Goal: Navigation & Orientation: Find specific page/section

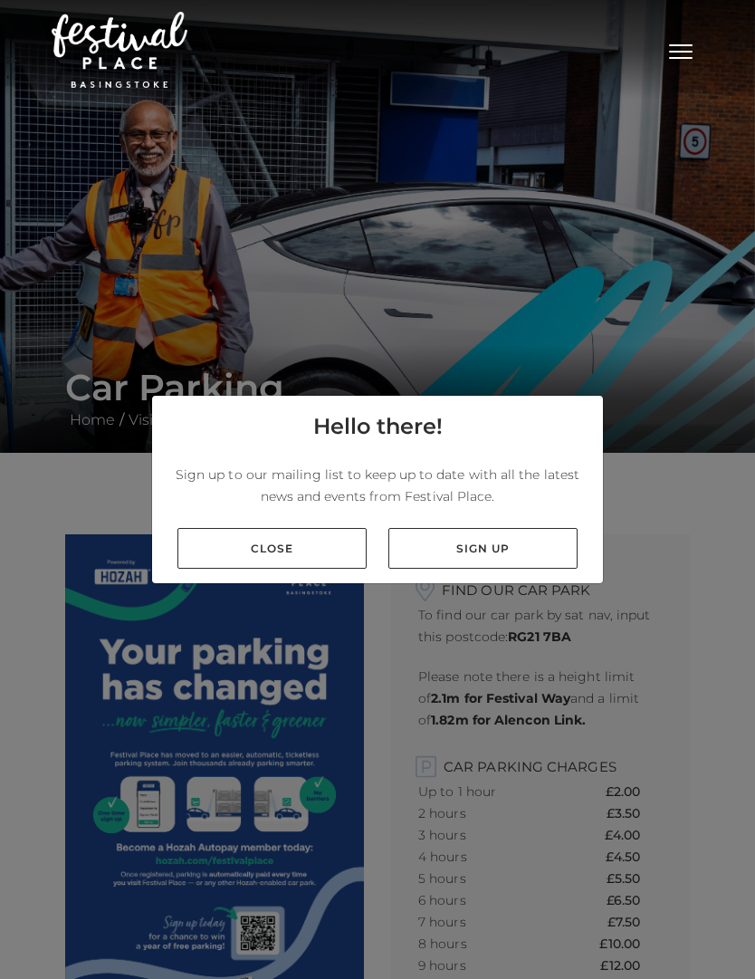
click at [509, 569] on link "Sign up" at bounding box center [482, 548] width 189 height 41
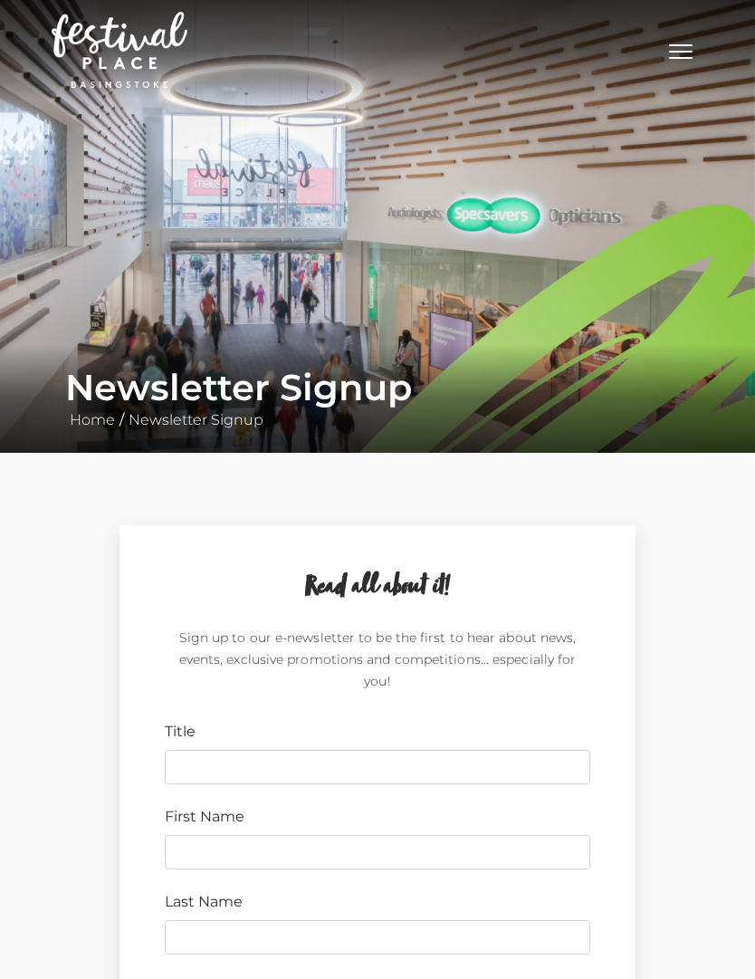
click at [685, 48] on button "Toggle navigation" at bounding box center [680, 49] width 45 height 26
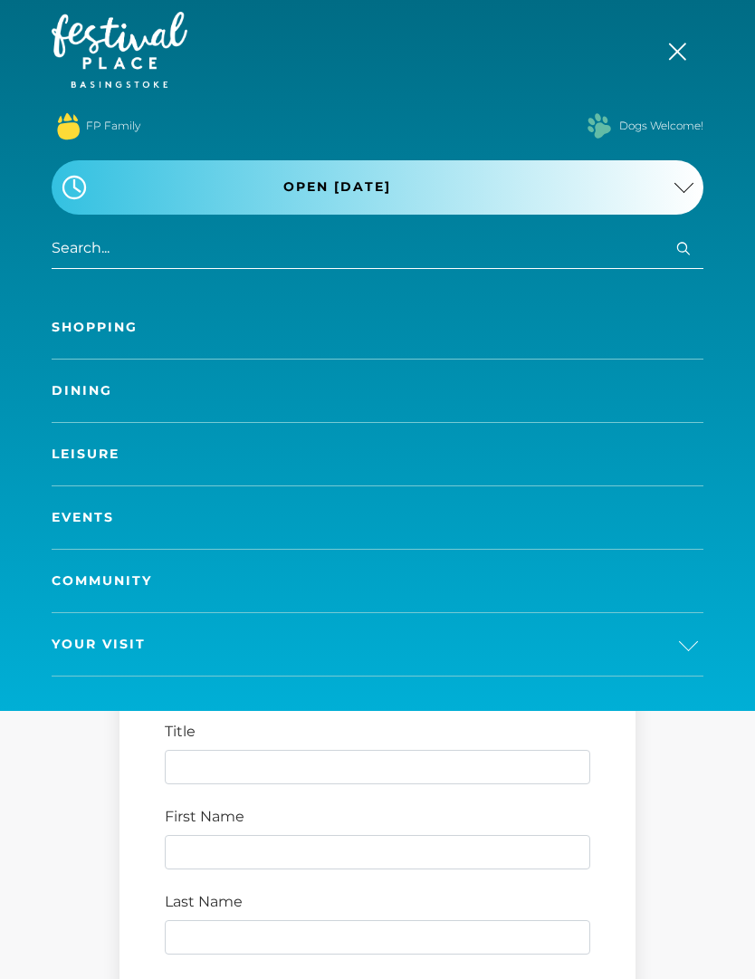
click at [668, 41] on button "Toggle navigation" at bounding box center [680, 49] width 45 height 26
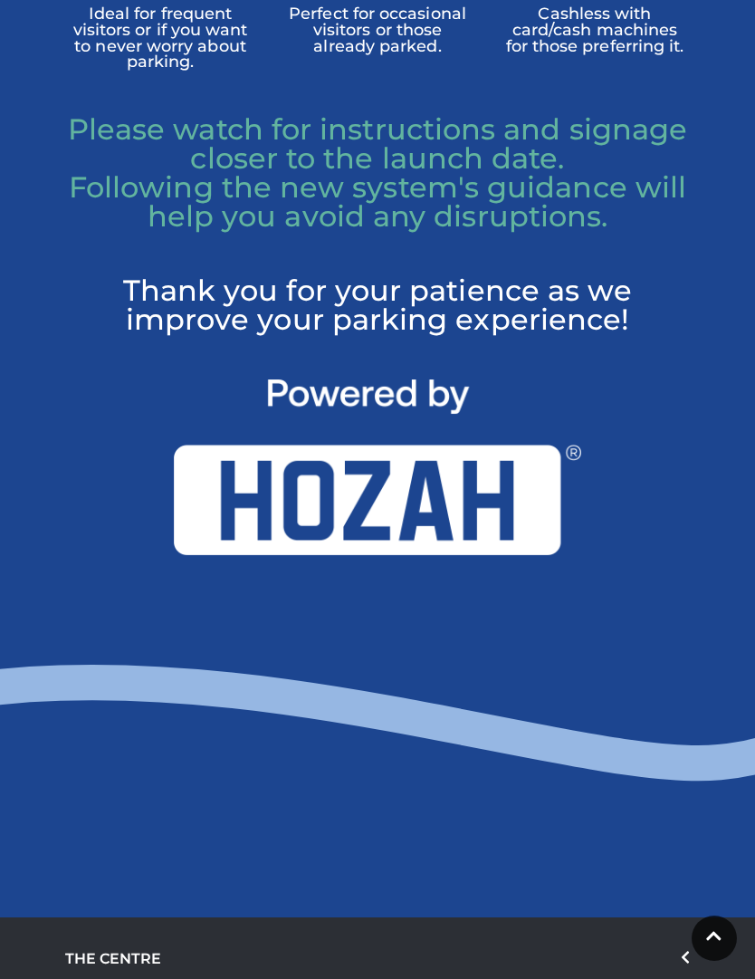
scroll to position [1739, 0]
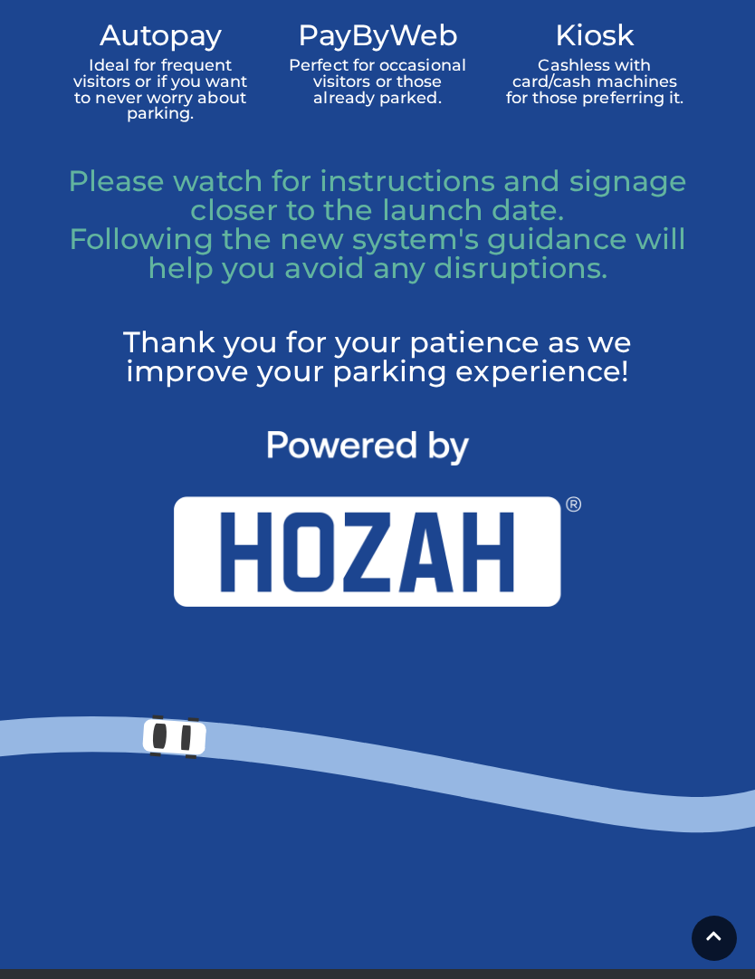
click at [438, 607] on img at bounding box center [377, 519] width 407 height 176
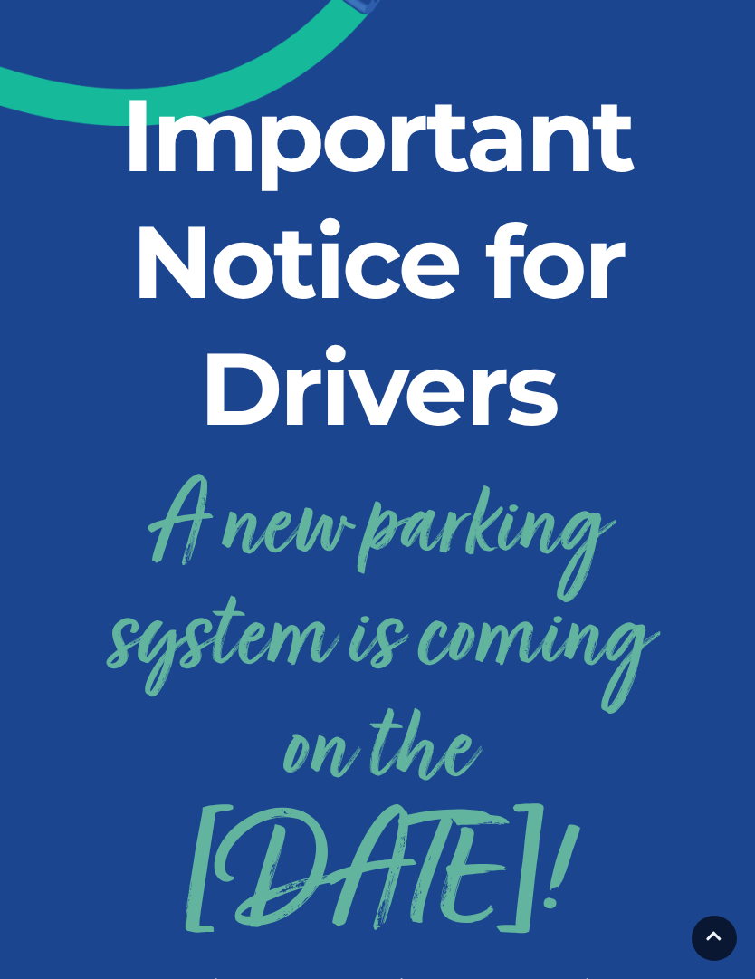
scroll to position [0, 0]
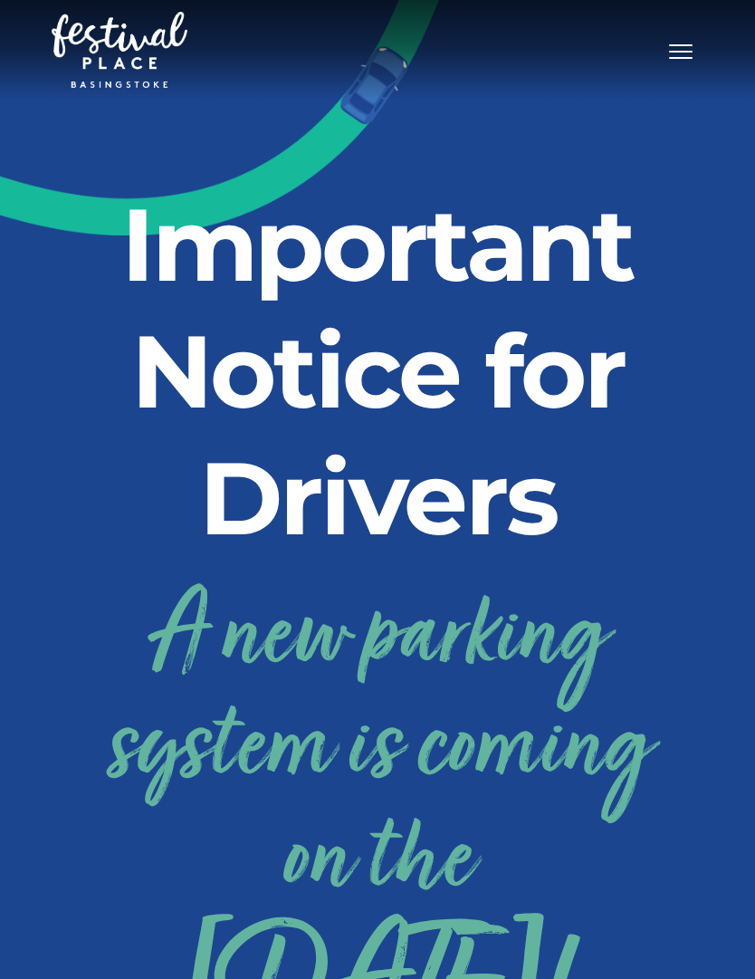
click at [668, 51] on button "Toggle navigation" at bounding box center [680, 49] width 45 height 26
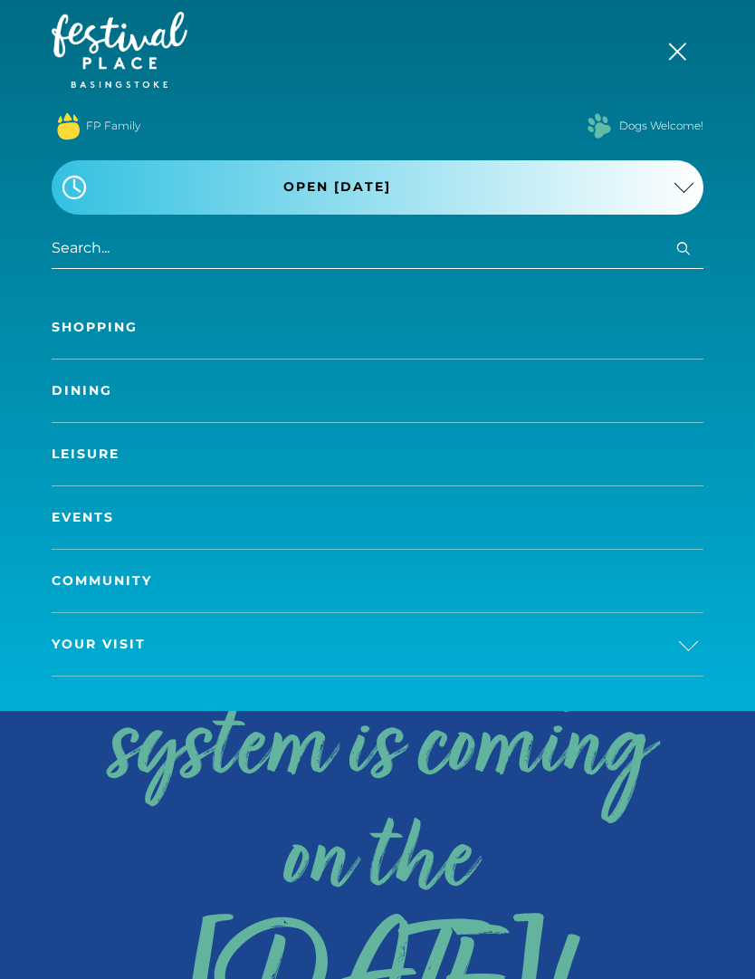
click at [670, 668] on link "Your Visit" at bounding box center [378, 644] width 652 height 62
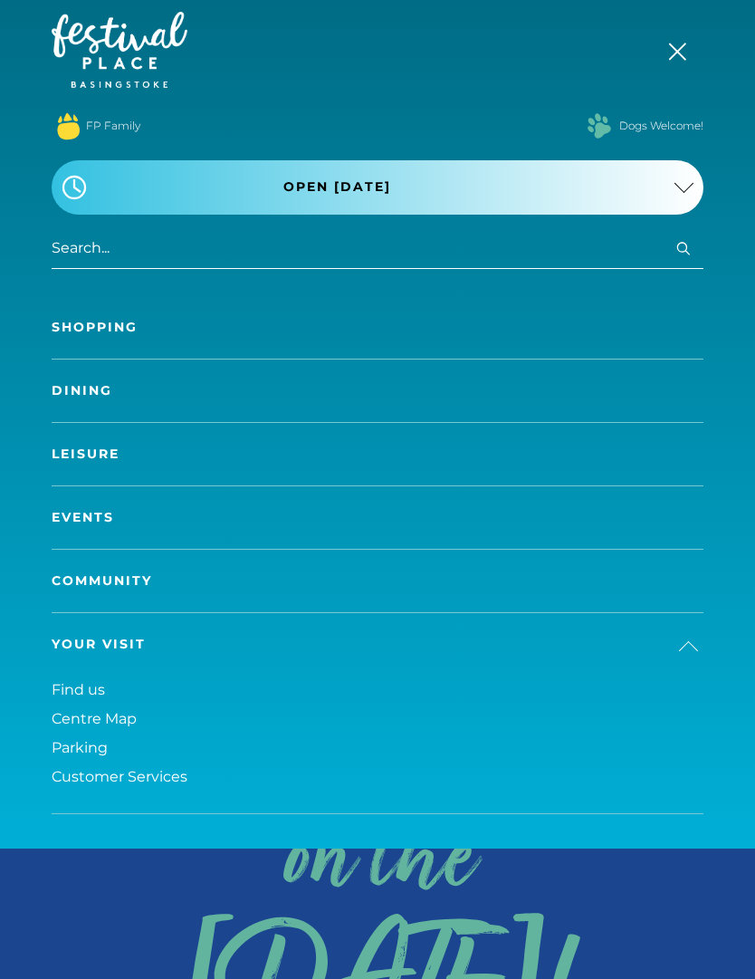
click at [89, 754] on span "Parking" at bounding box center [80, 747] width 56 height 17
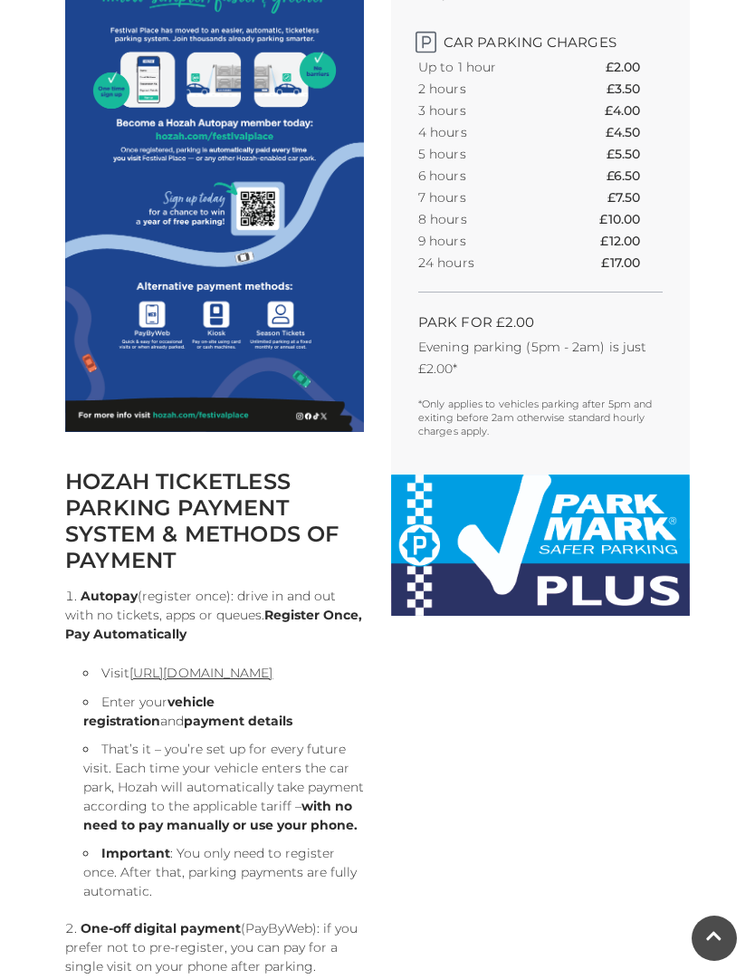
scroll to position [901, 0]
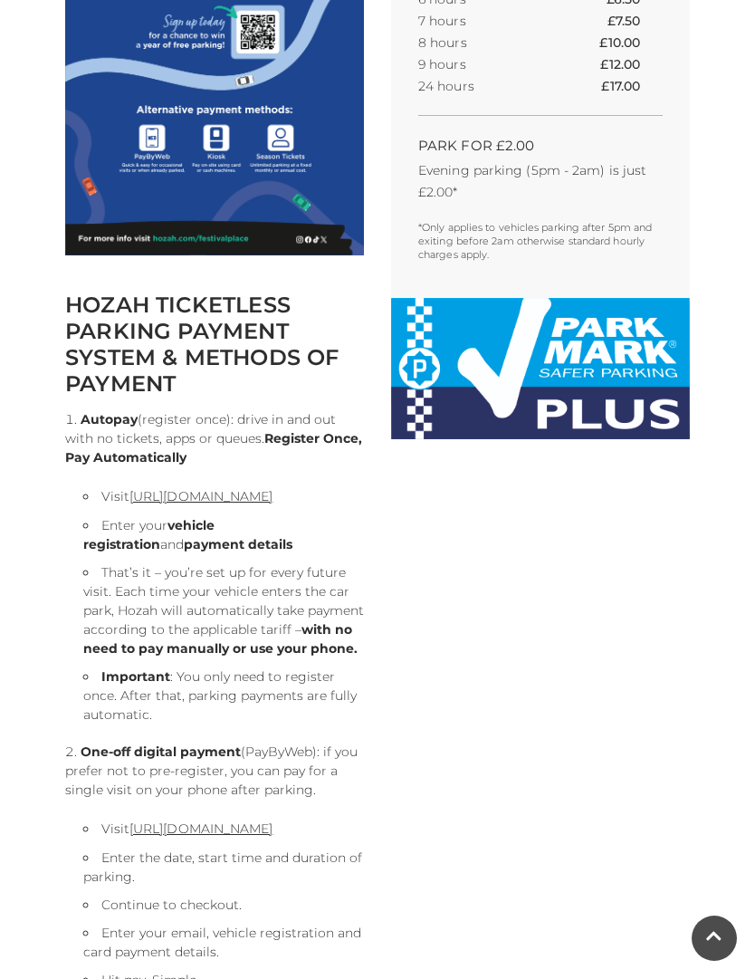
click at [265, 504] on link "[URL][DOMAIN_NAME]" at bounding box center [200, 496] width 143 height 16
